Goal: Navigation & Orientation: Go to known website

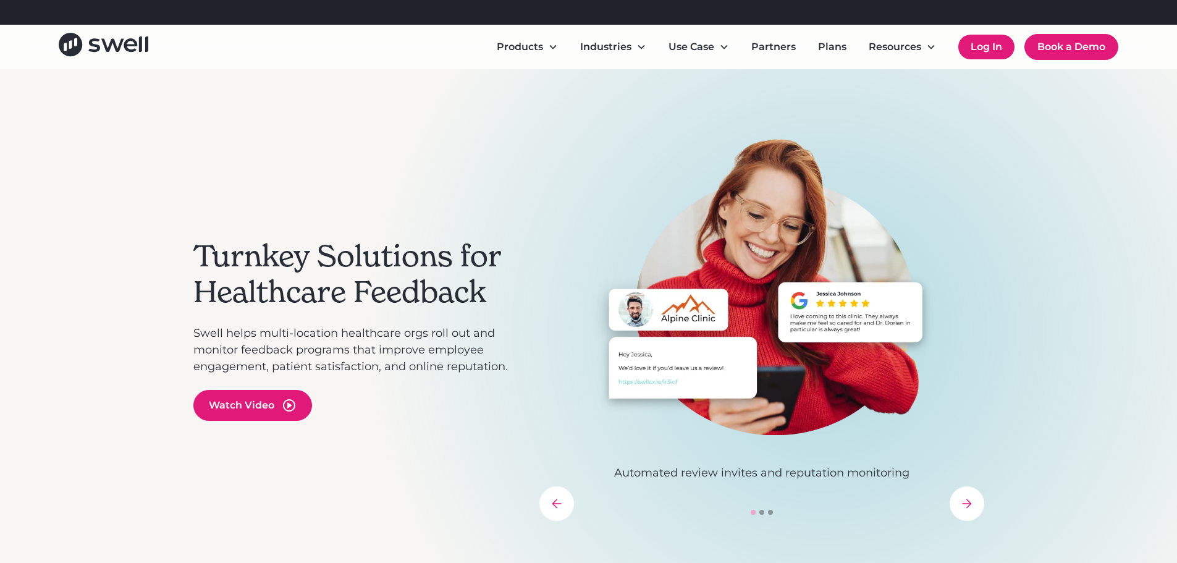
click at [983, 51] on link "Log In" at bounding box center [986, 47] width 56 height 25
click at [981, 48] on link "Log In" at bounding box center [986, 47] width 56 height 25
